Goal: Information Seeking & Learning: Find contact information

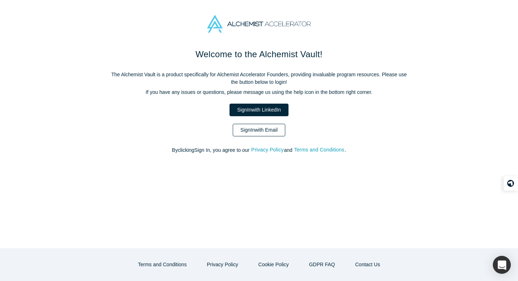
click at [260, 127] on link "Sign In with Email" at bounding box center [259, 130] width 53 height 13
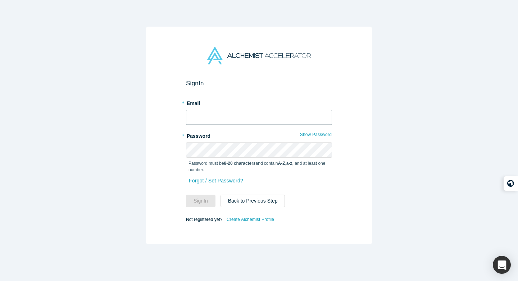
click at [255, 116] on input "text" at bounding box center [259, 117] width 146 height 15
type input "laurent@alchemistaccelerator.com"
click at [203, 195] on button "Sign In" at bounding box center [201, 201] width 30 height 13
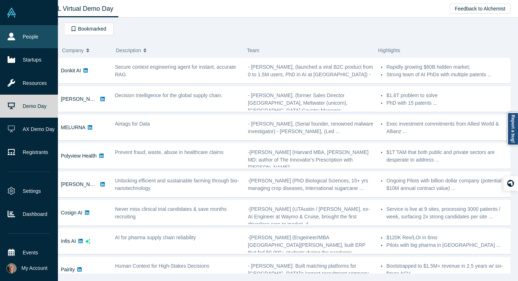
click at [15, 37] on icon at bounding box center [12, 37] width 8 height 8
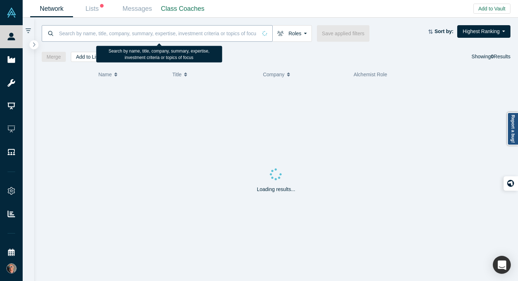
click at [181, 33] on input at bounding box center [157, 33] width 199 height 17
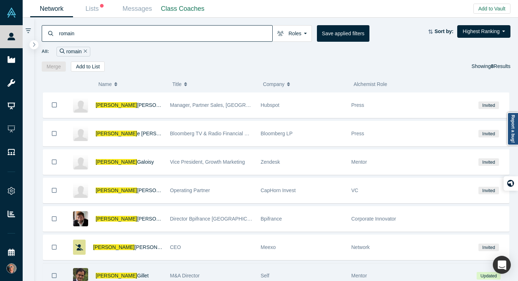
type input "romain"
click at [196, 270] on div "M&A Director" at bounding box center [211, 276] width 83 height 25
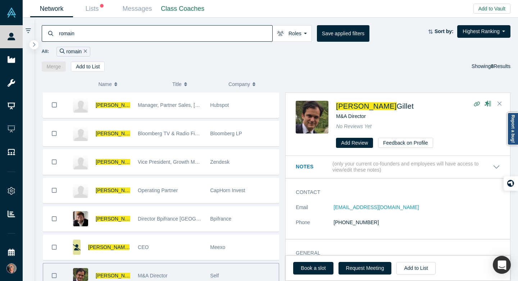
scroll to position [7, 0]
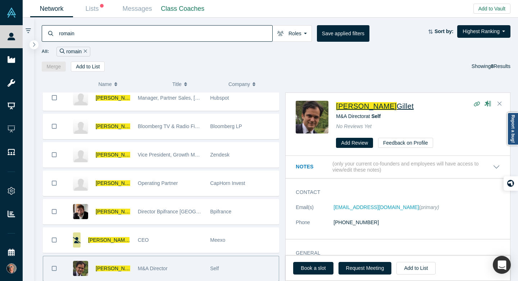
click at [355, 106] on span "Romain" at bounding box center [366, 106] width 60 height 8
